Goal: Task Accomplishment & Management: Manage account settings

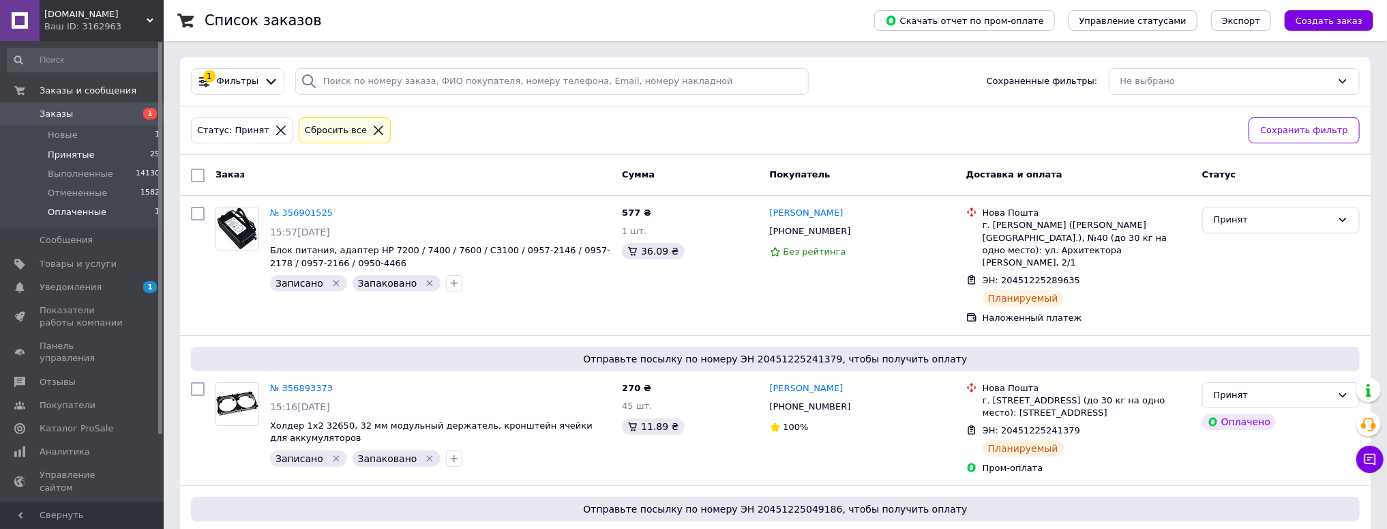
click at [90, 216] on span "Оплаченные" at bounding box center [77, 212] width 59 height 12
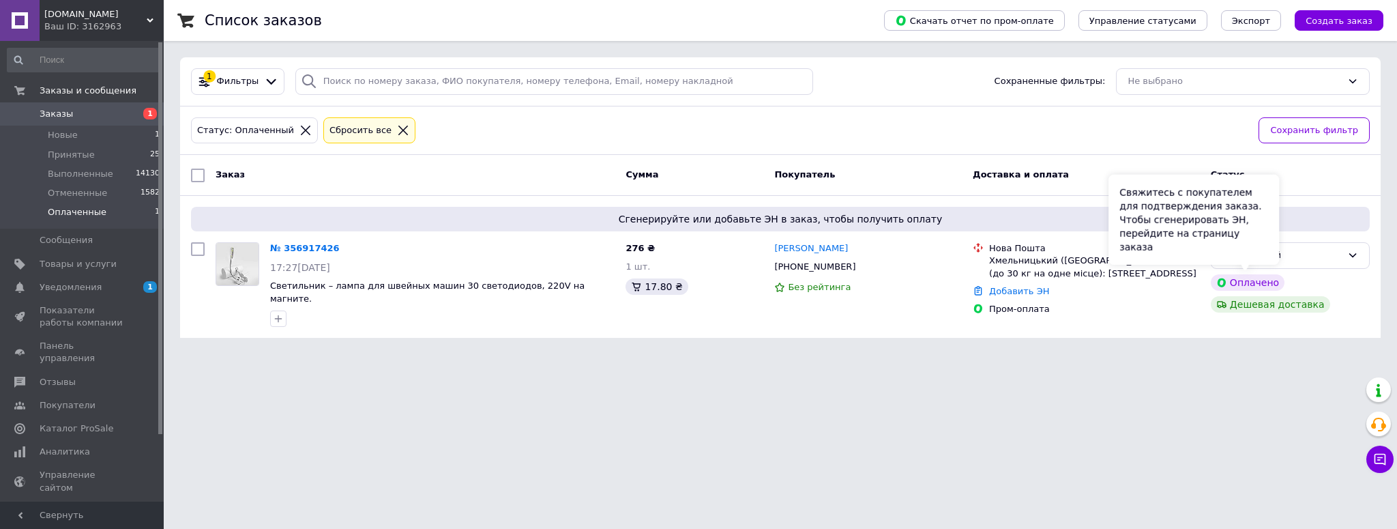
click at [1251, 250] on div "Свяжитесь с покупателем для подтверждения заказа. Чтобы сгенерировать ЭН, перей…" at bounding box center [1193, 220] width 171 height 90
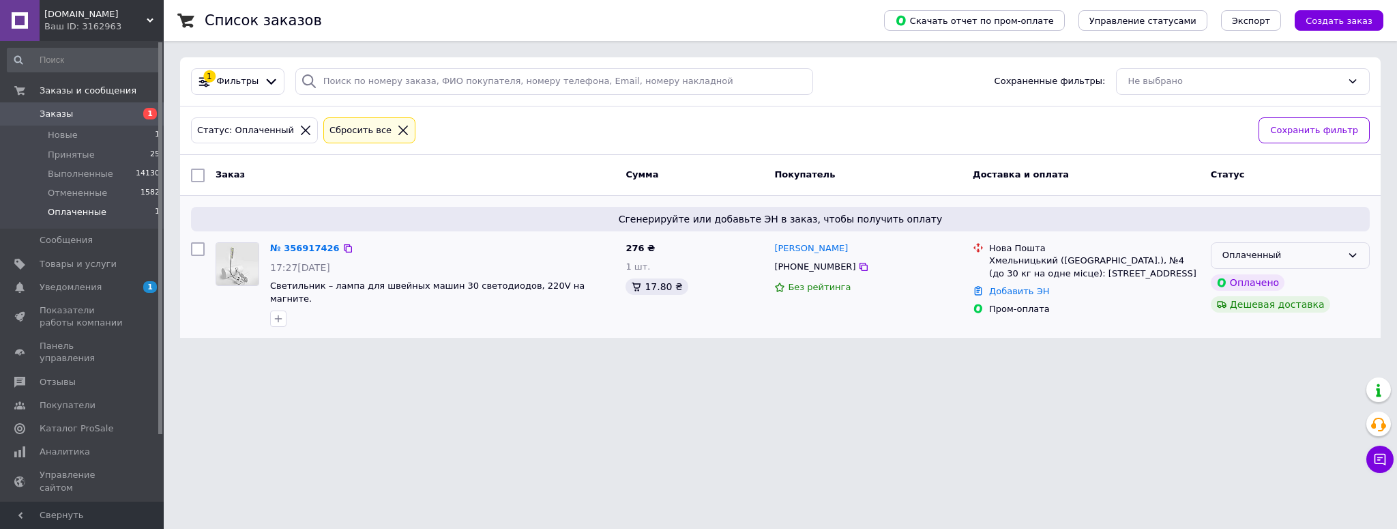
click at [1296, 254] on div "Оплаченный" at bounding box center [1281, 255] width 119 height 14
click at [1250, 278] on li "Принят" at bounding box center [1290, 283] width 158 height 25
click at [284, 246] on link "№ 356917426" at bounding box center [301, 248] width 63 height 10
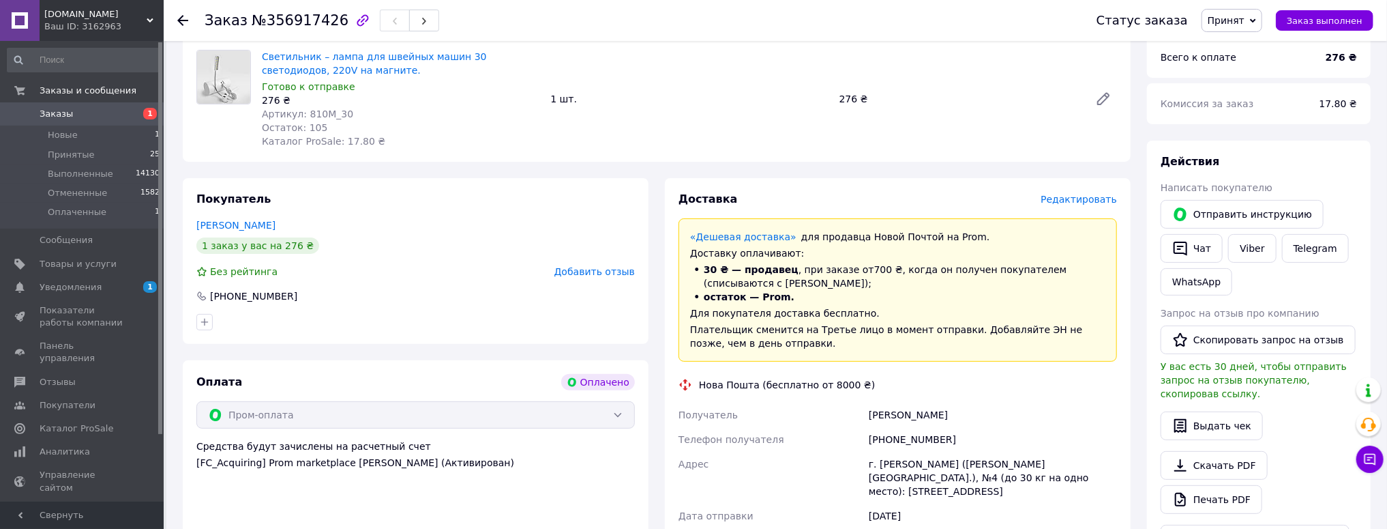
scroll to position [273, 0]
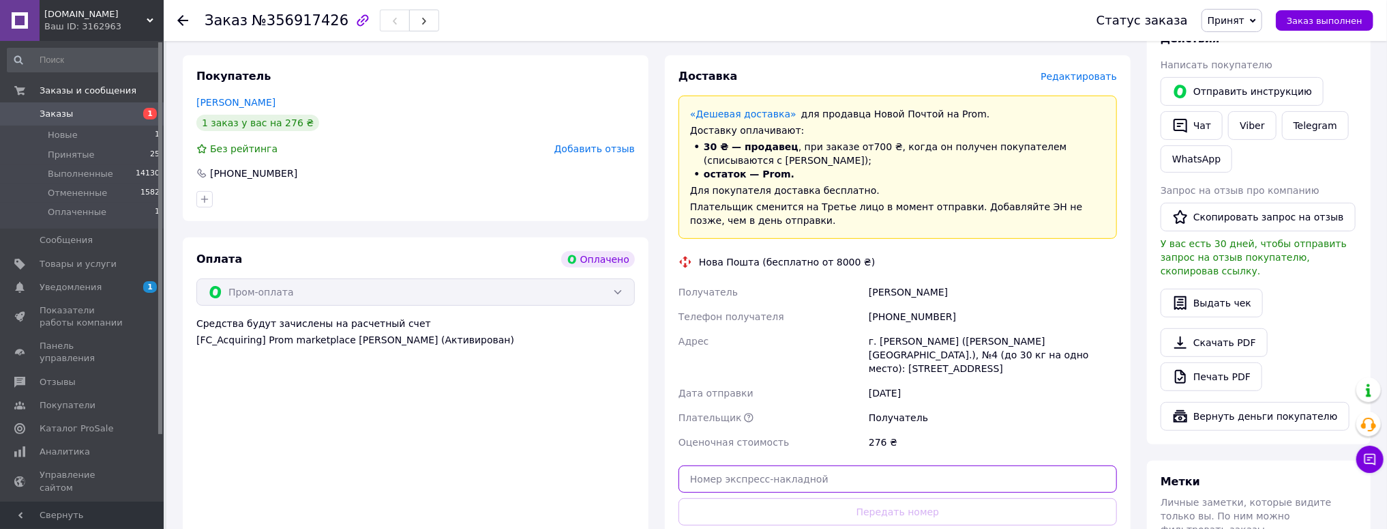
click at [735, 471] on input "text" at bounding box center [898, 478] width 439 height 27
paste input "20451225322655"
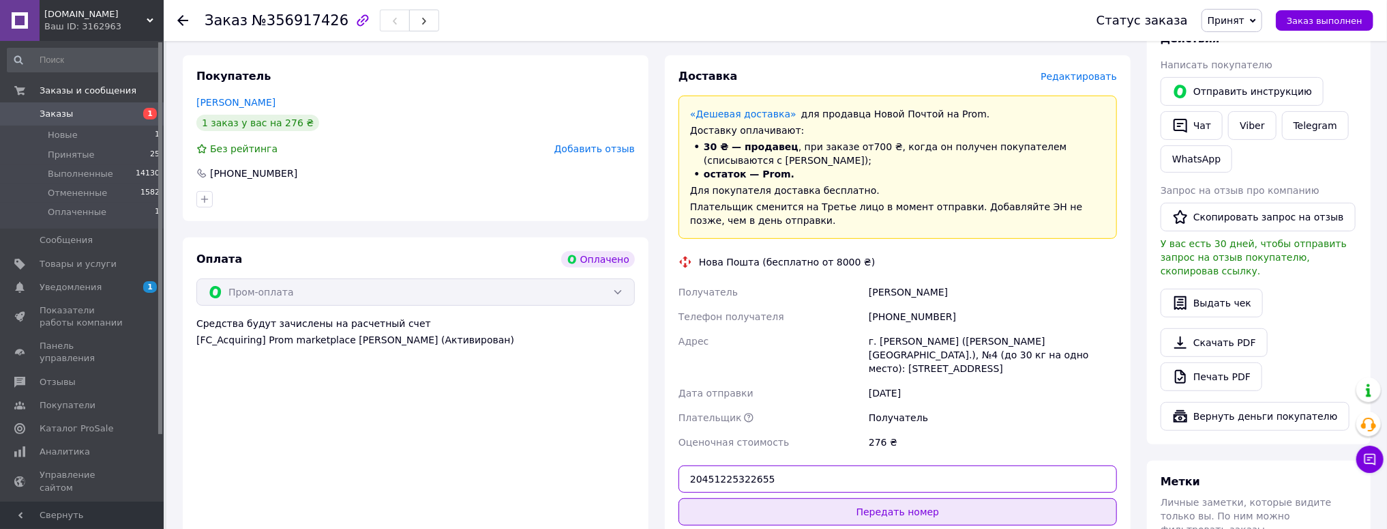
type input "20451225322655"
click at [898, 505] on button "Передать номер" at bounding box center [898, 511] width 439 height 27
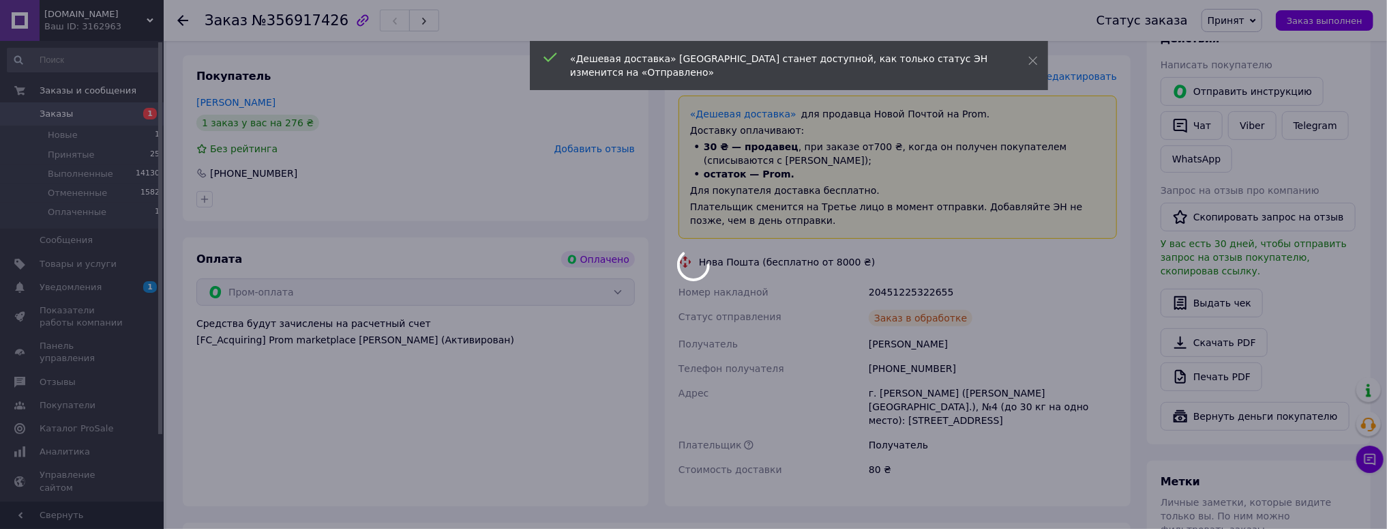
click at [1371, 461] on div at bounding box center [693, 264] width 1387 height 529
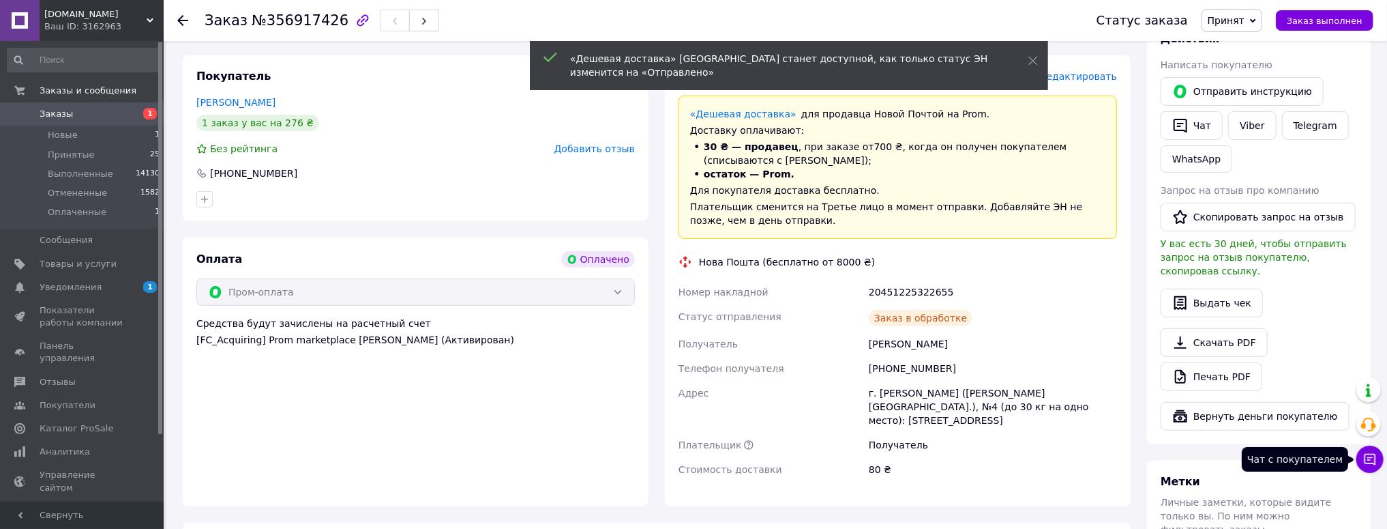
click at [1372, 456] on icon at bounding box center [1370, 459] width 14 height 14
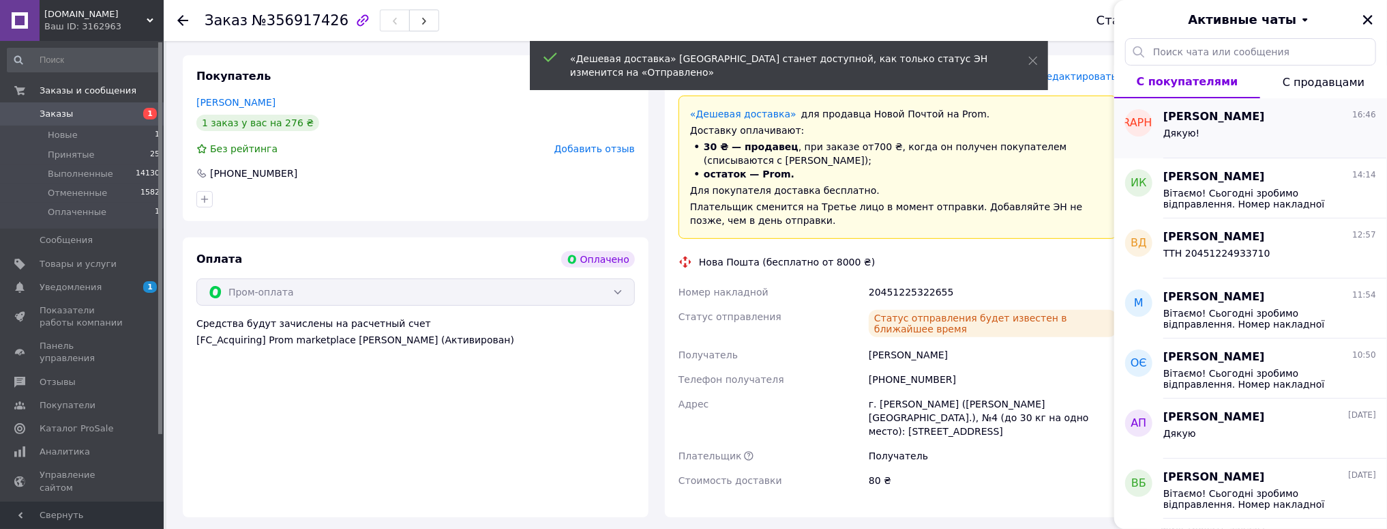
click at [1195, 147] on div "[PERSON_NAME] 16:46 Дякую!" at bounding box center [1276, 128] width 224 height 60
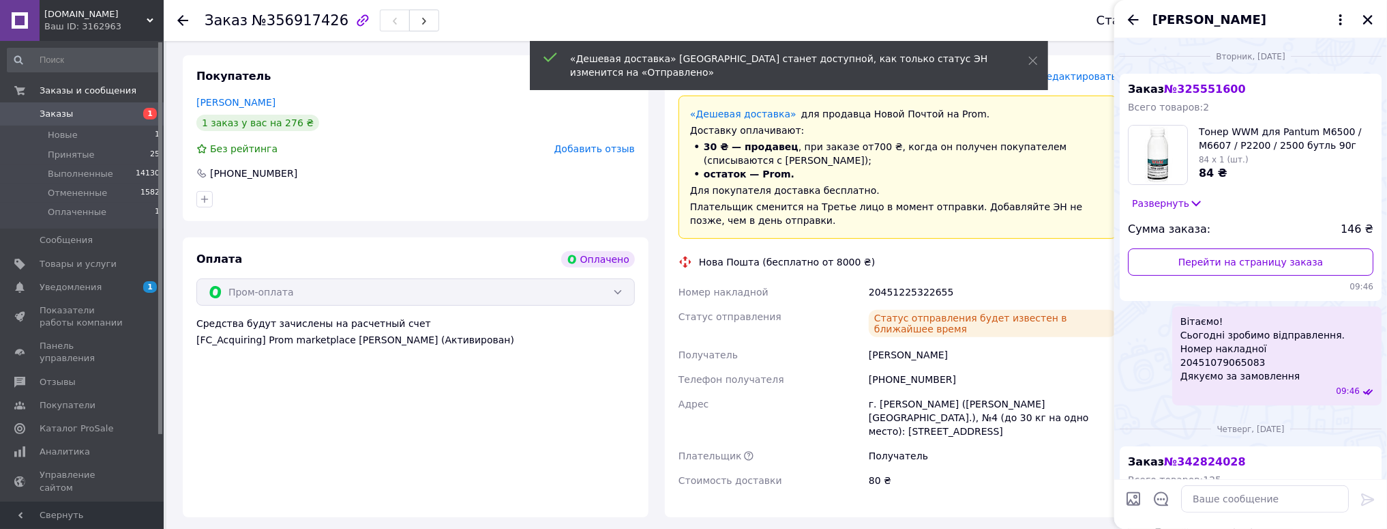
scroll to position [1014, 0]
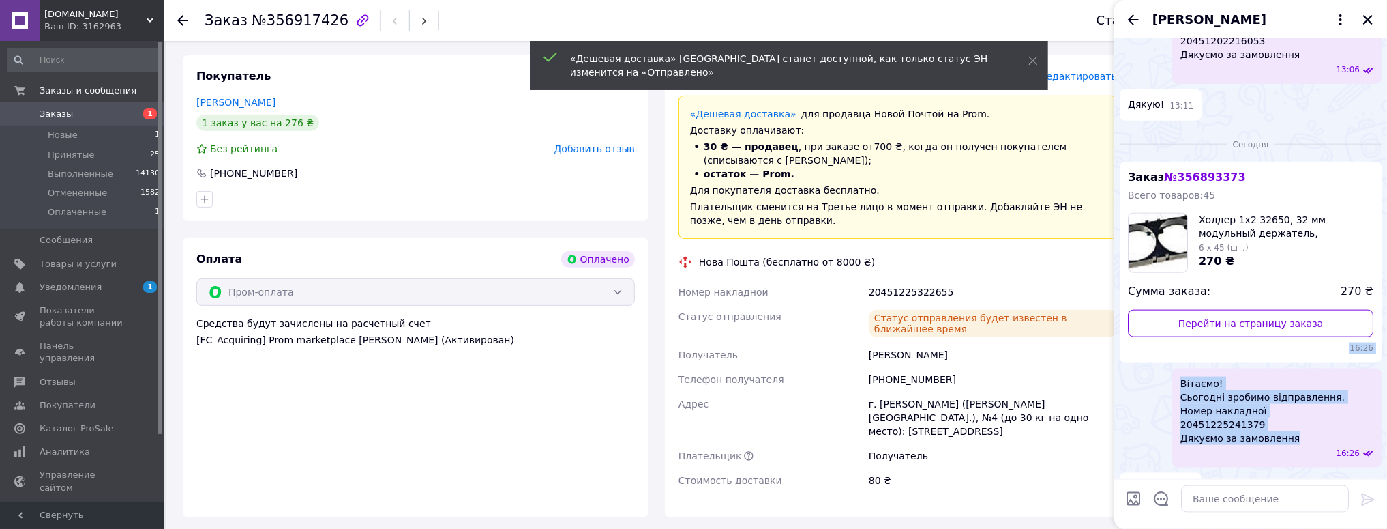
drag, startPoint x: 1296, startPoint y: 425, endPoint x: 1142, endPoint y: 333, distance: 179.6
click at [1142, 333] on ul "Заказ № 356893373 Всего товаров: 45 Холдер 1х2 32650, 32 мм модульный держатель…" at bounding box center [1251, 333] width 262 height 342
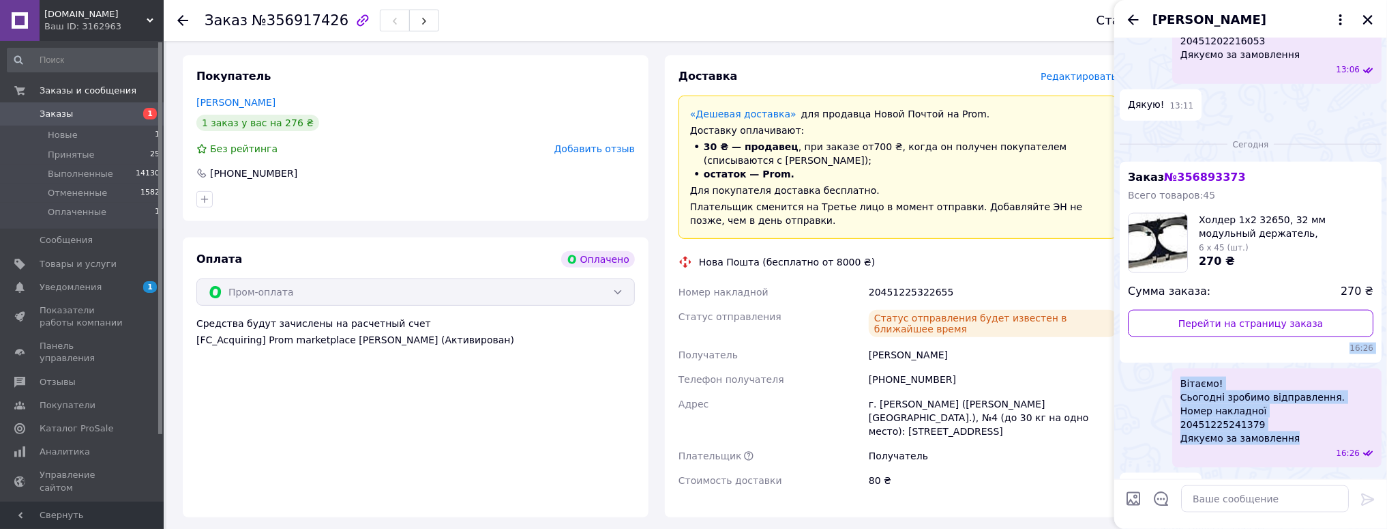
click at [1327, 401] on span "Вітаємо! Сьогодні зробимо відправлення. Номер накладної 20451225241379 Дякуємо …" at bounding box center [1263, 411] width 164 height 68
drag, startPoint x: 1301, startPoint y: 422, endPoint x: 1157, endPoint y: 372, distance: 152.5
click at [1157, 372] on div "Вітаємо! Сьогодні зробимо відправлення. Номер накладної 20451225241379 Дякуємо …" at bounding box center [1251, 417] width 262 height 99
click at [1366, 21] on icon "Закрыть" at bounding box center [1368, 20] width 10 height 10
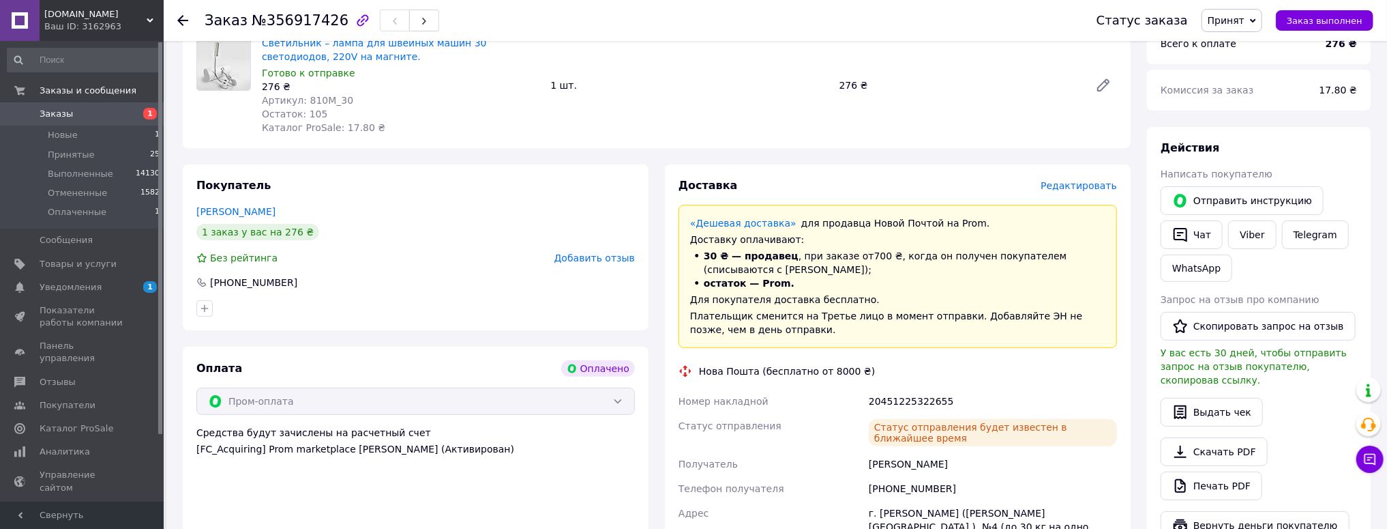
scroll to position [164, 0]
click at [1211, 227] on button "Чат" at bounding box center [1192, 234] width 62 height 29
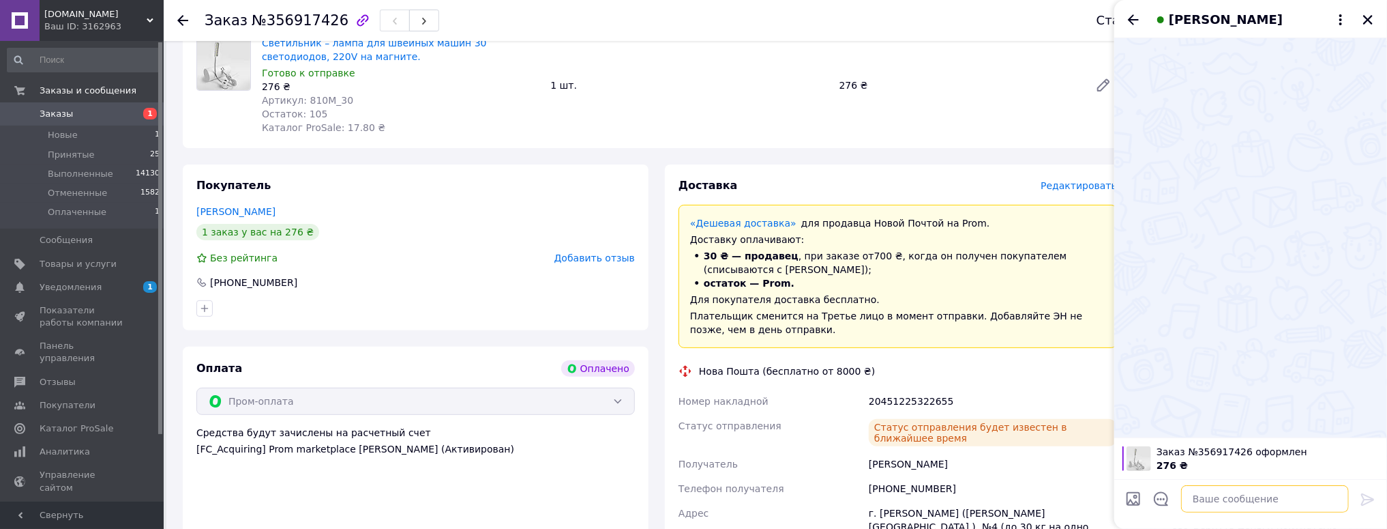
click at [1237, 505] on textarea at bounding box center [1265, 498] width 168 height 27
paste textarea "Вітаємо! Сьогодні зробимо відправлення. Номер накладної 20451225241379 Дякуємо …"
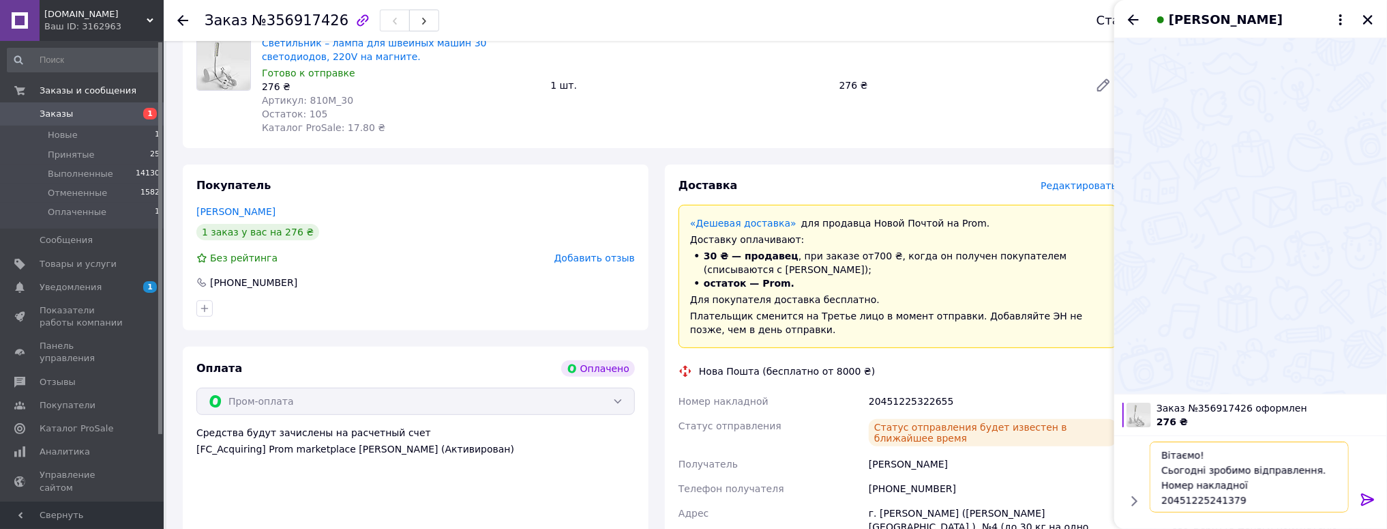
scroll to position [16, 0]
drag, startPoint x: 928, startPoint y: 404, endPoint x: 806, endPoint y: 408, distance: 121.5
click at [806, 408] on div "Номер накладной 20451225322655 Статус отправления Статус отправления будет изве…" at bounding box center [898, 495] width 444 height 213
copy div "Номер накладной 20451225322655"
drag, startPoint x: 1247, startPoint y: 485, endPoint x: 1143, endPoint y: 484, distance: 103.7
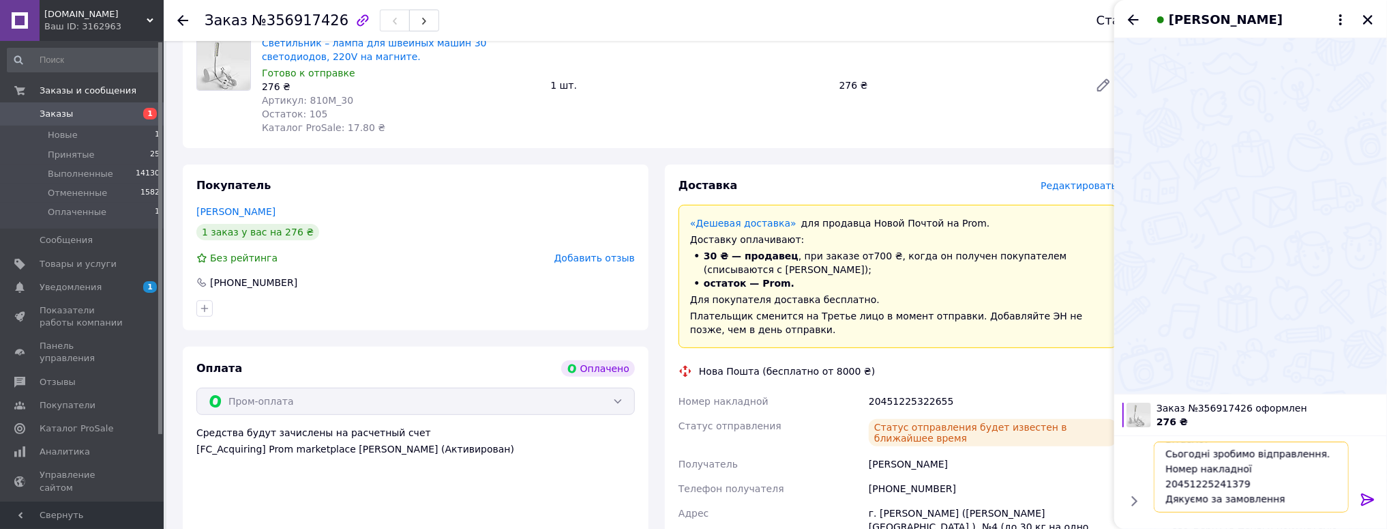
click at [1143, 484] on div "Вітаємо! Сьогодні зробимо відправлення. Номер накладної 20451225241379 Дякуємо …" at bounding box center [1251, 477] width 262 height 82
paste textarea "20451225322655"
click at [1182, 469] on textarea "Вітаємо! Сьогодні зробимо відправлення. Номер накладної 20451225322655 Дякуємо …" at bounding box center [1251, 476] width 195 height 71
type textarea "Вітаємо! Сьогодні зробимо відправлення. Номер накладної 20451225322655 Дякуємо …"
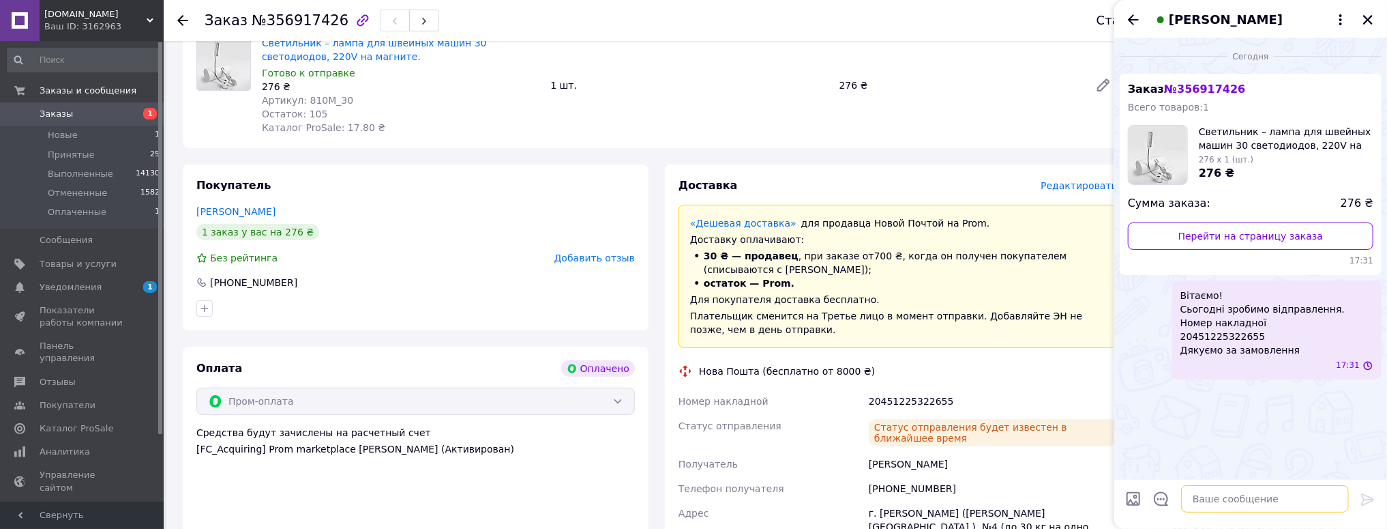
scroll to position [0, 0]
drag, startPoint x: 333, startPoint y: 101, endPoint x: 325, endPoint y: 106, distance: 9.3
click at [289, 102] on span "Артикул: 810M_30" at bounding box center [307, 100] width 91 height 11
click at [342, 106] on div "Артикул: 810M_30" at bounding box center [401, 100] width 278 height 14
drag, startPoint x: 342, startPoint y: 102, endPoint x: 301, endPoint y: 102, distance: 41.6
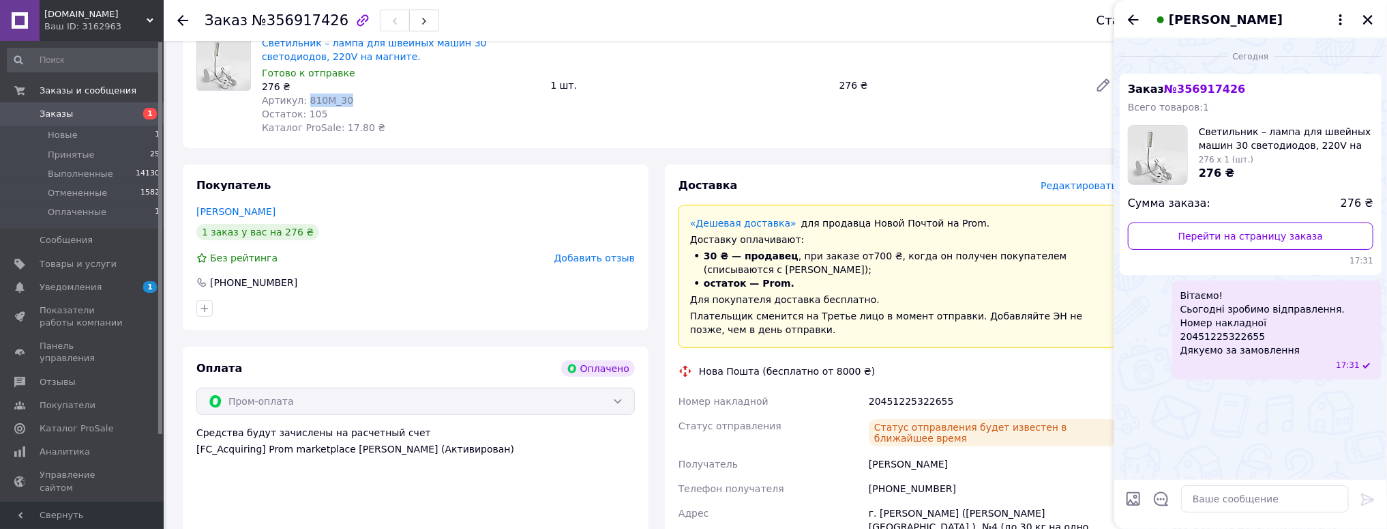
click at [301, 102] on div "Артикул: 810M_30" at bounding box center [401, 100] width 278 height 14
copy span "810M_30"
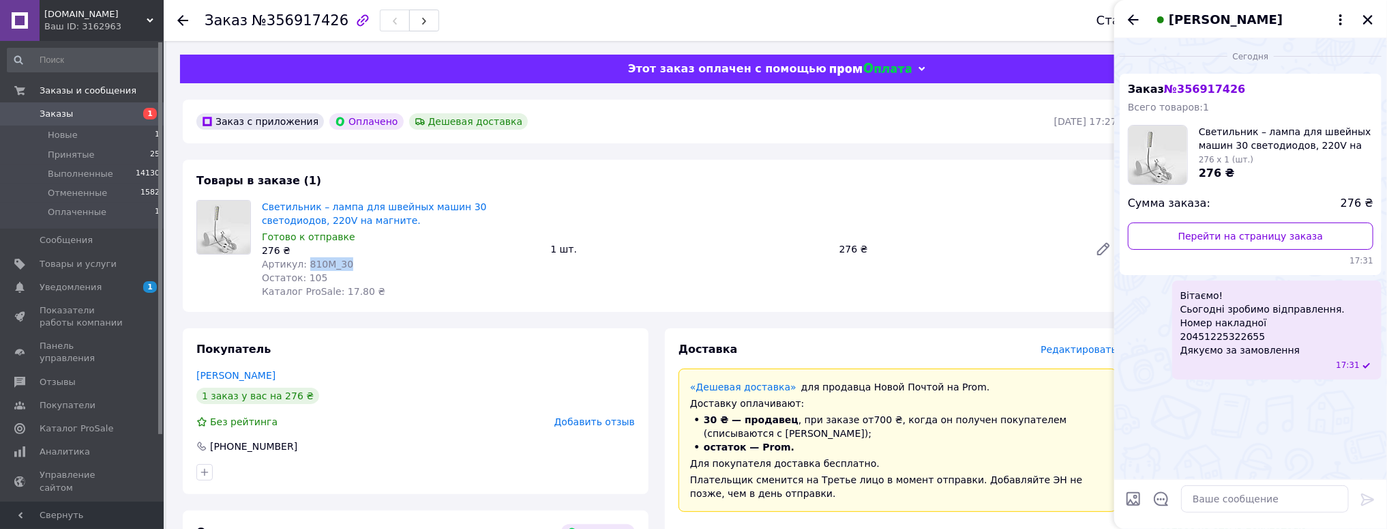
drag, startPoint x: 1373, startPoint y: 14, endPoint x: 1336, endPoint y: 3, distance: 38.6
click at [1373, 15] on icon "Закрыть" at bounding box center [1368, 20] width 12 height 12
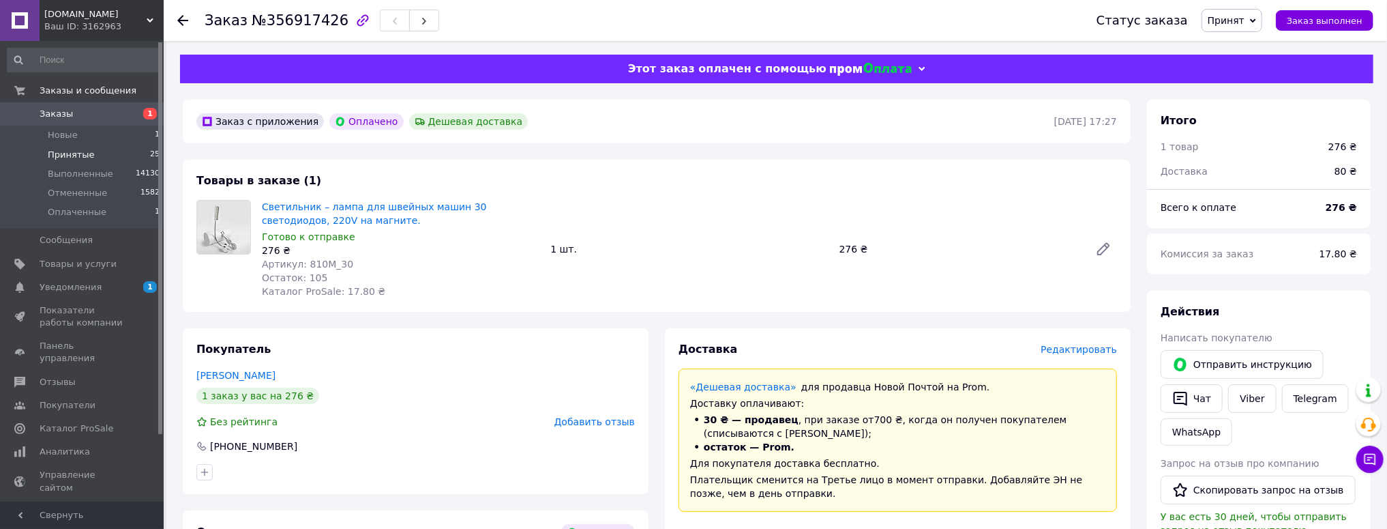
click at [72, 150] on span "Принятые" at bounding box center [71, 155] width 47 height 12
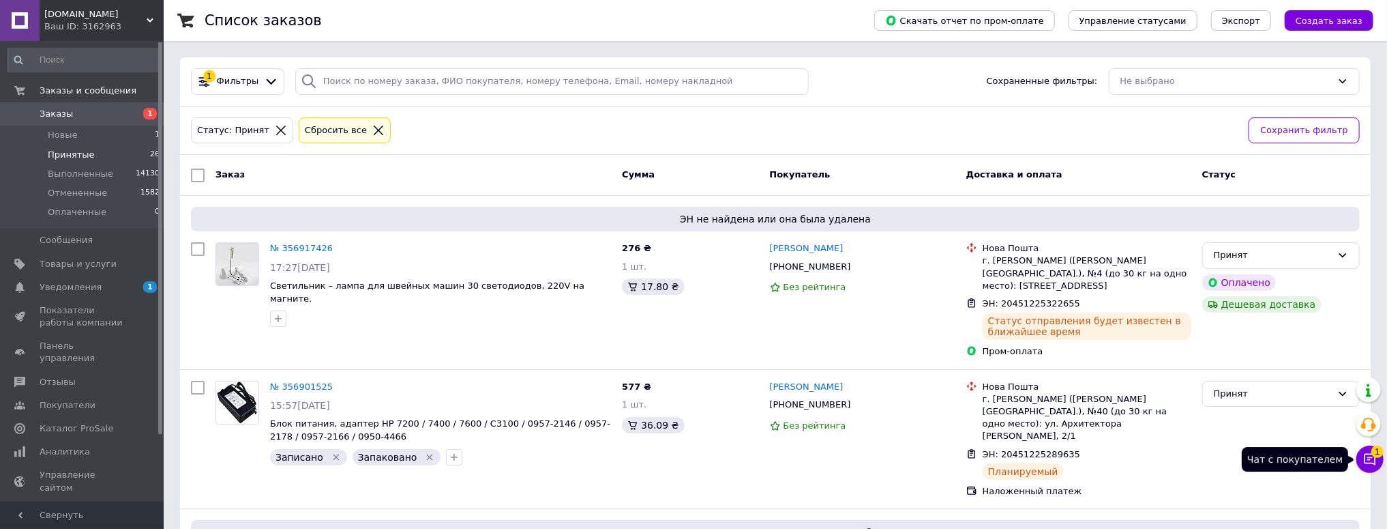
click at [1378, 464] on button "Чат с покупателем 1" at bounding box center [1370, 458] width 27 height 27
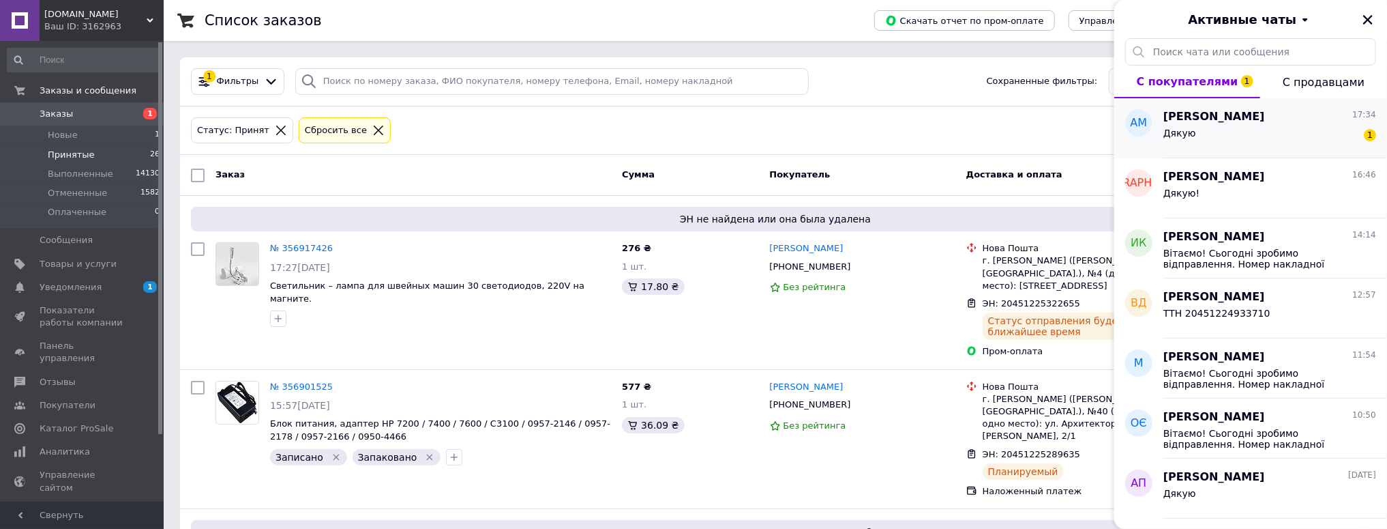
click at [1256, 126] on div "Дякую 1" at bounding box center [1270, 136] width 213 height 22
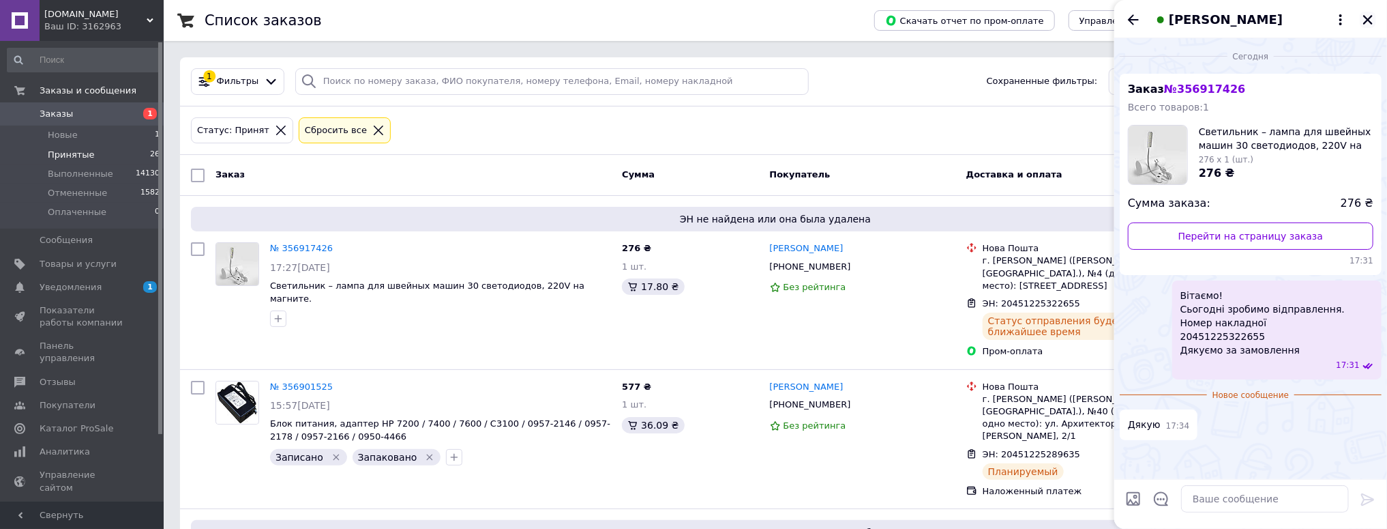
click at [1365, 15] on icon "Закрыть" at bounding box center [1368, 20] width 12 height 12
